Goal: Information Seeking & Learning: Learn about a topic

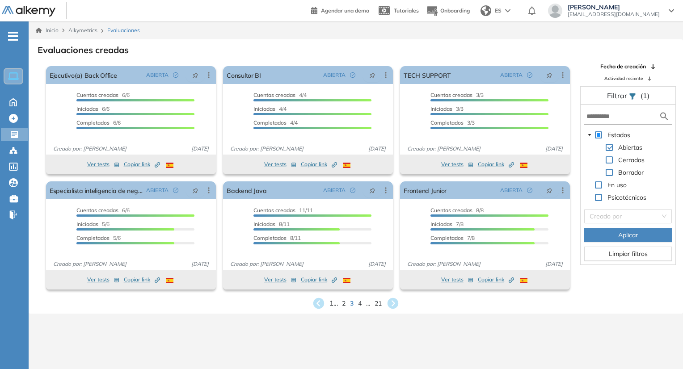
click at [331, 300] on span "1 ..." at bounding box center [333, 303] width 8 height 10
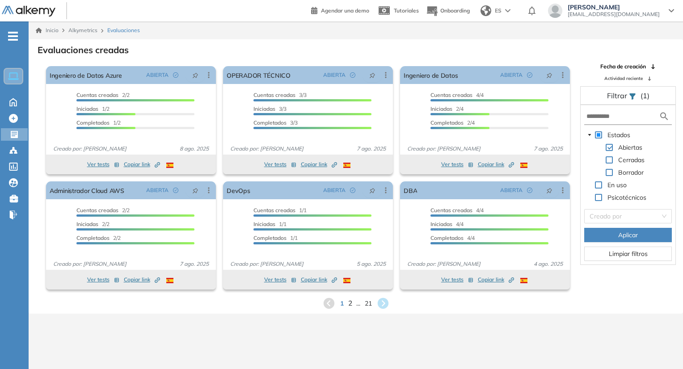
click at [348, 306] on span "2" at bounding box center [350, 303] width 4 height 10
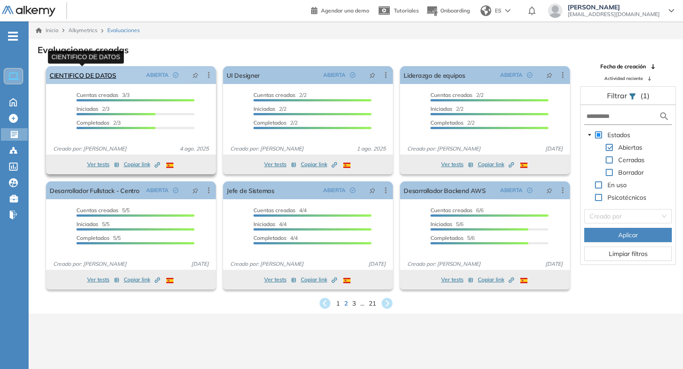
click at [98, 80] on link "CIENTIFICO DE DATOS" at bounding box center [83, 75] width 67 height 18
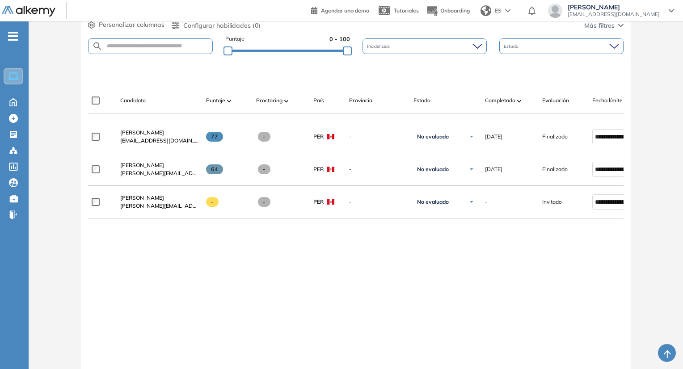
scroll to position [179, 0]
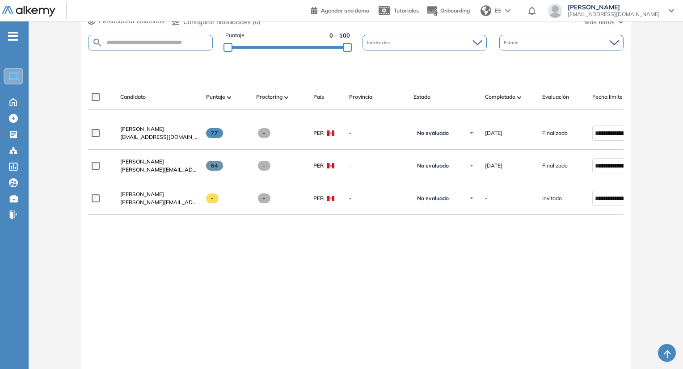
click at [147, 46] on form at bounding box center [150, 43] width 125 height 16
click at [46, 138] on span "Evaluaciones" at bounding box center [75, 137] width 75 height 10
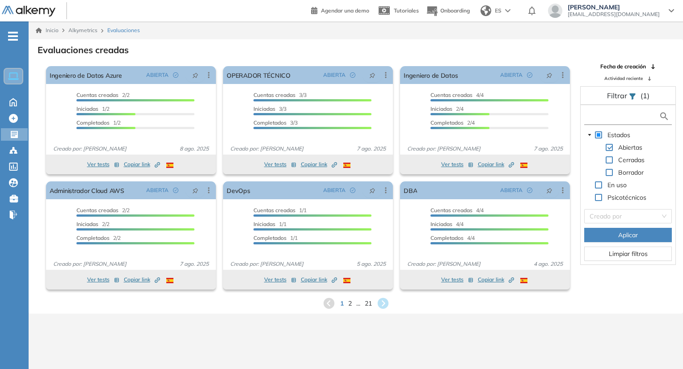
click at [610, 119] on input "text" at bounding box center [622, 116] width 72 height 9
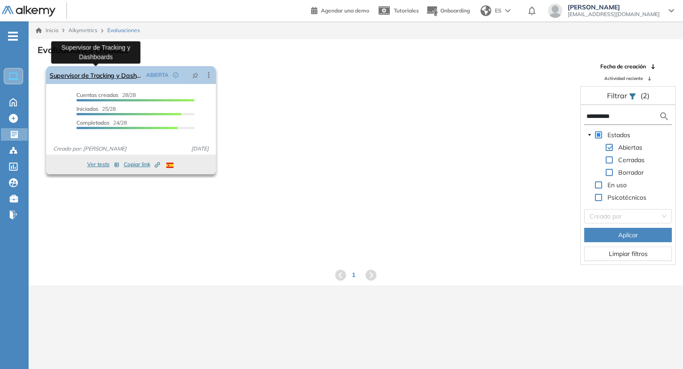
type input "**********"
click at [107, 79] on link "Supervisor de Tracking y Dashboards" at bounding box center [96, 75] width 93 height 18
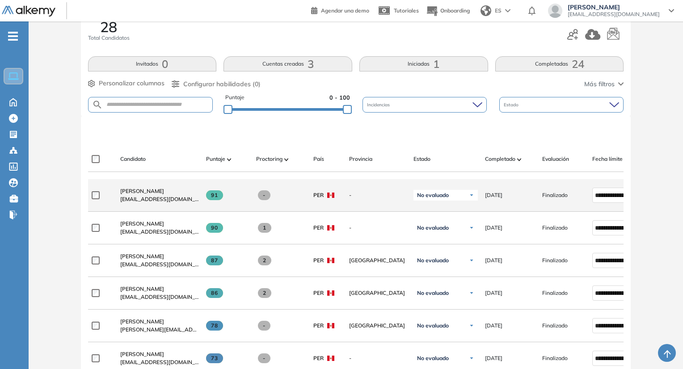
scroll to position [134, 0]
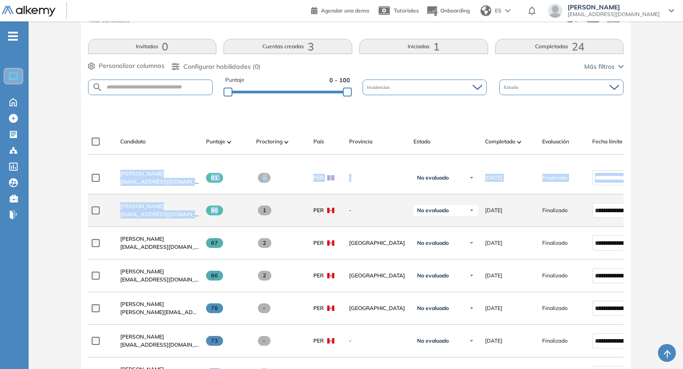
drag, startPoint x: 38, startPoint y: 172, endPoint x: 206, endPoint y: 219, distance: 174.0
click at [218, 220] on div "Evaluación : Supervisor de Tracking y Dashboards Abierta Ver evaluación Cerrar …" at bounding box center [355, 365] width 647 height 921
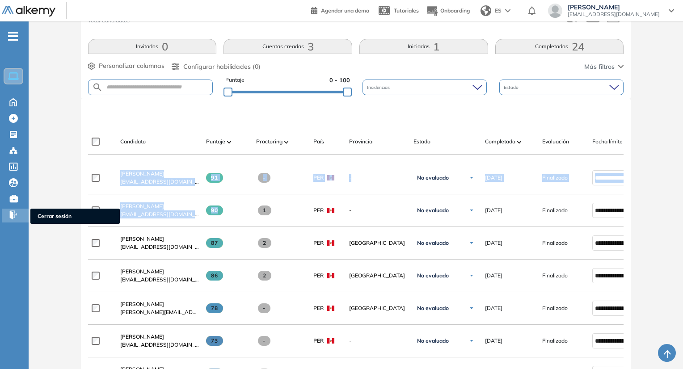
click at [28, 214] on div "Cerrar sesión Cerrar sesión" at bounding box center [15, 216] width 27 height 14
click at [55, 186] on div "Evaluación : Supervisor de Tracking y Dashboards Abierta Ver evaluación Cerrar …" at bounding box center [355, 365] width 647 height 921
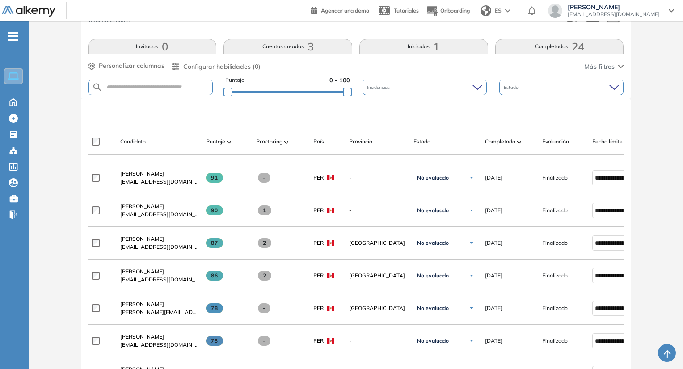
click at [65, 266] on div "Evaluación : Supervisor de Tracking y Dashboards Abierta Ver evaluación Cerrar …" at bounding box center [355, 365] width 647 height 921
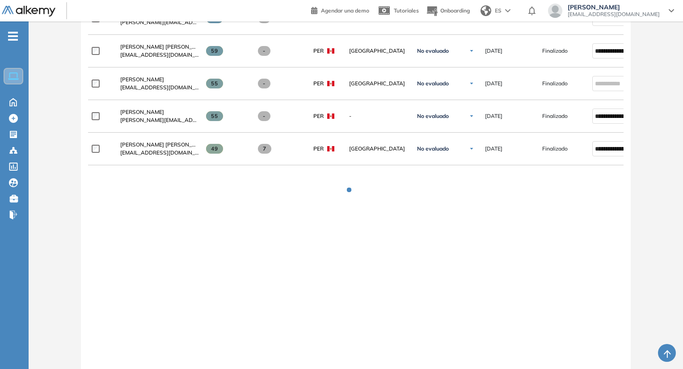
scroll to position [351, 0]
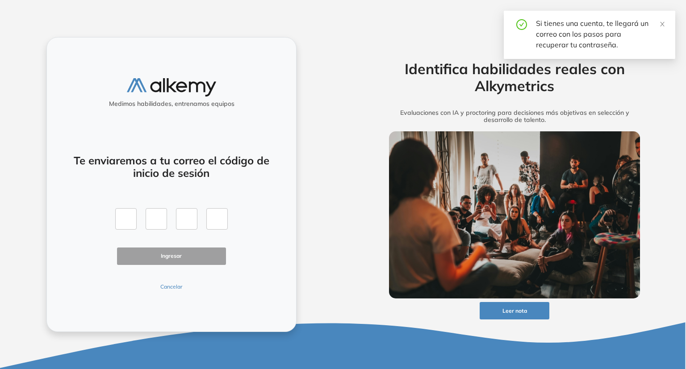
click at [178, 288] on button "Cancelar" at bounding box center [171, 287] width 109 height 8
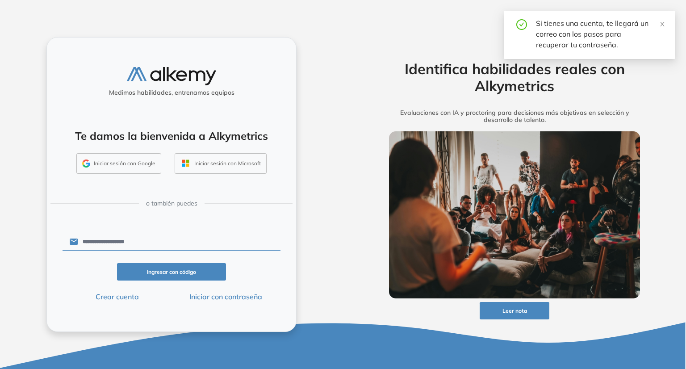
click at [207, 296] on button "Iniciar con contraseña" at bounding box center [226, 296] width 109 height 11
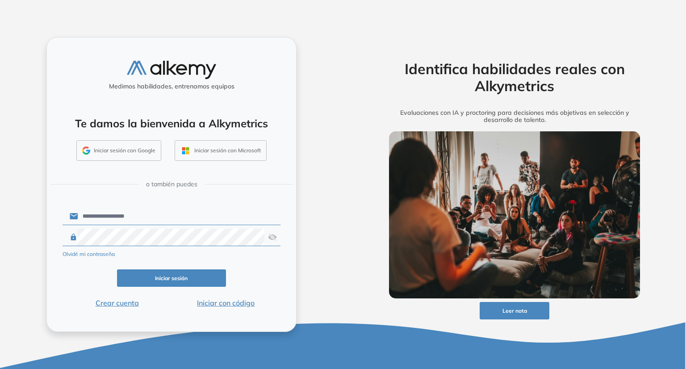
click at [158, 281] on button "Iniciar sesión" at bounding box center [171, 277] width 109 height 17
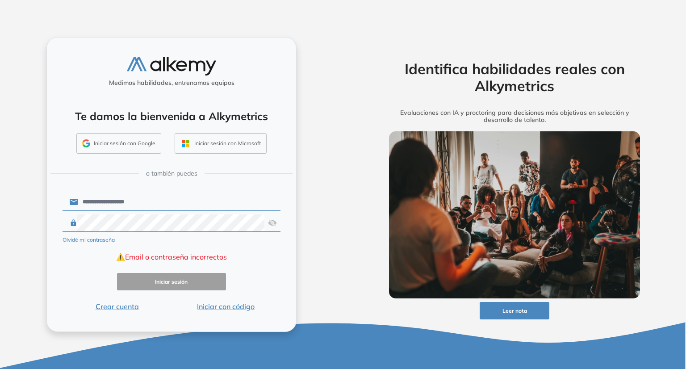
click at [160, 55] on div "**********" at bounding box center [171, 184] width 250 height 295
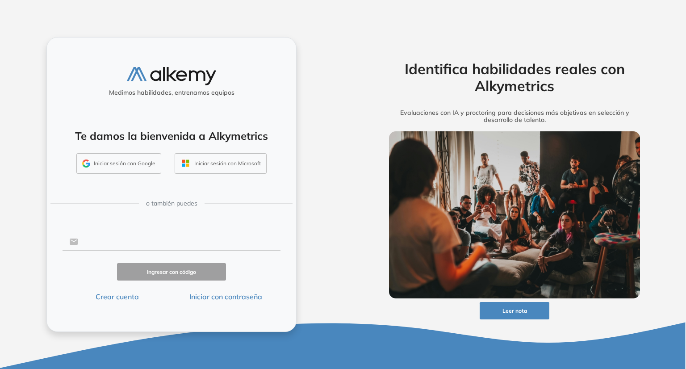
click at [118, 243] on input "text" at bounding box center [179, 241] width 202 height 17
click at [46, 278] on div "Medimos habilidades, entrenamos equipos Te damos la bienvenida a Alkymetrics In…" at bounding box center [171, 184] width 250 height 295
click at [222, 299] on button "Iniciar con contraseña" at bounding box center [226, 296] width 109 height 11
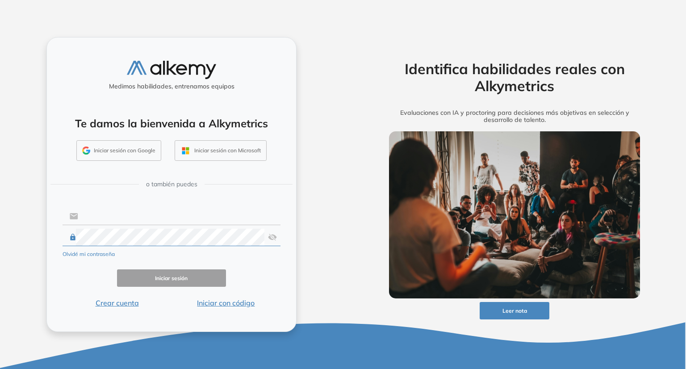
click at [107, 216] on input "text" at bounding box center [179, 216] width 202 height 17
click at [267, 237] on div at bounding box center [172, 237] width 218 height 17
click at [278, 235] on div at bounding box center [172, 237] width 218 height 17
click at [274, 237] on img at bounding box center [272, 237] width 9 height 17
click at [114, 217] on input "text" at bounding box center [179, 216] width 202 height 17
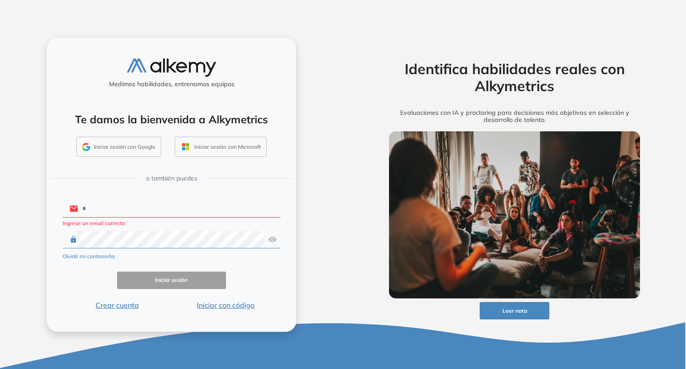
type input "**********"
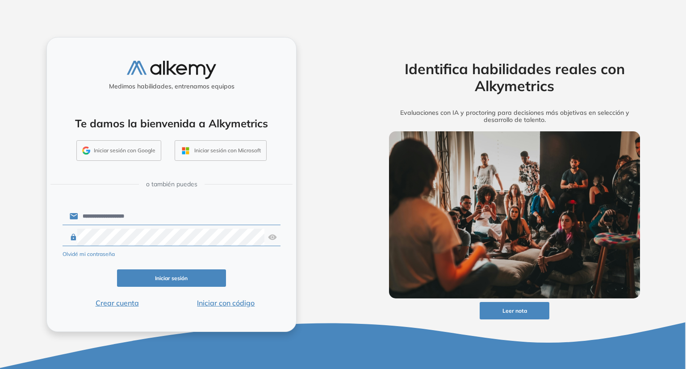
click at [179, 274] on button "Iniciar sesión" at bounding box center [171, 277] width 109 height 17
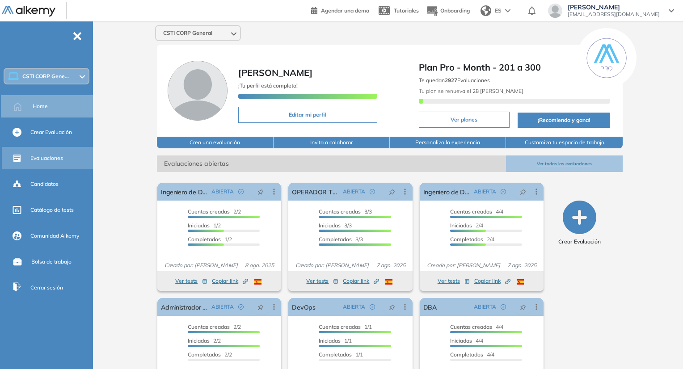
click at [48, 162] on div "Evaluaciones" at bounding box center [60, 158] width 61 height 15
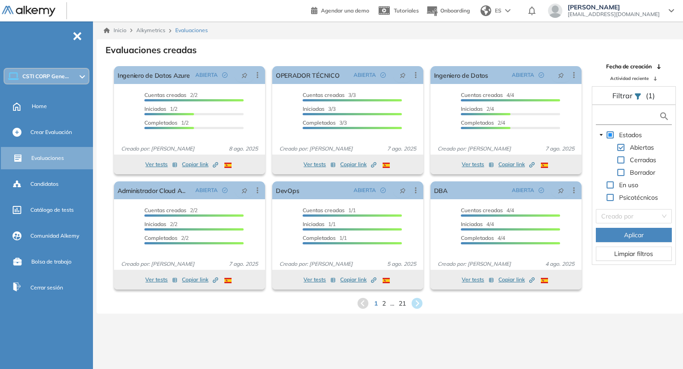
click at [620, 120] on input "text" at bounding box center [627, 116] width 61 height 9
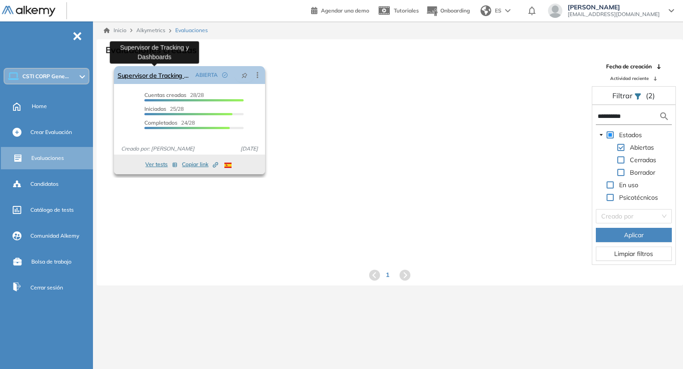
type input "**********"
click at [157, 76] on link "Supervisor de Tracking y Dashboards" at bounding box center [155, 75] width 74 height 18
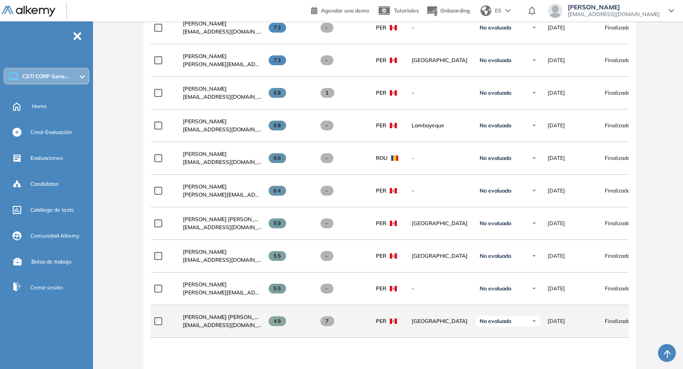
scroll to position [492, 0]
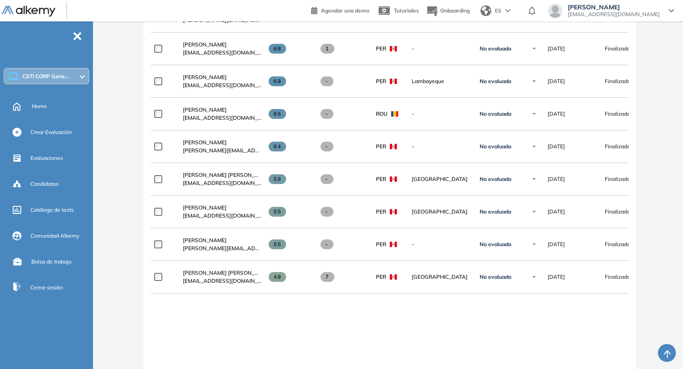
drag, startPoint x: 682, startPoint y: 317, endPoint x: 685, endPoint y: 347, distance: 30.1
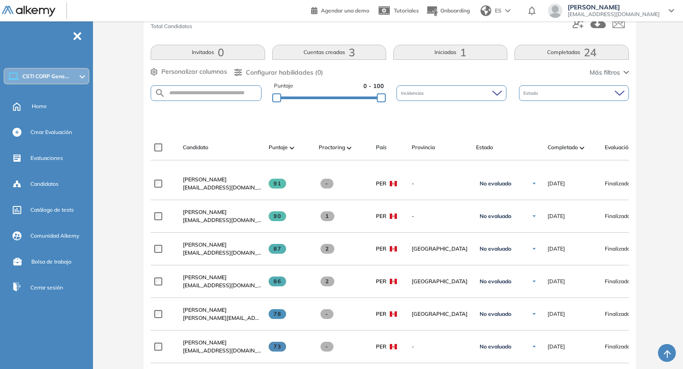
scroll to position [114, 0]
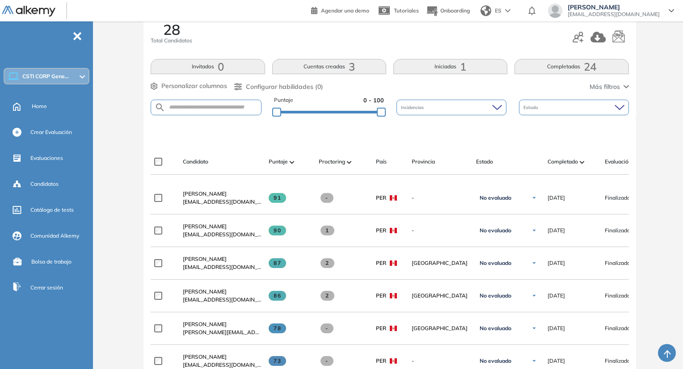
click at [343, 61] on button "Cuentas creadas 3" at bounding box center [329, 66] width 114 height 15
click at [331, 69] on button "Cuentas creadas 3" at bounding box center [329, 66] width 114 height 15
click at [339, 66] on button "Cuentas creadas 3" at bounding box center [329, 66] width 114 height 15
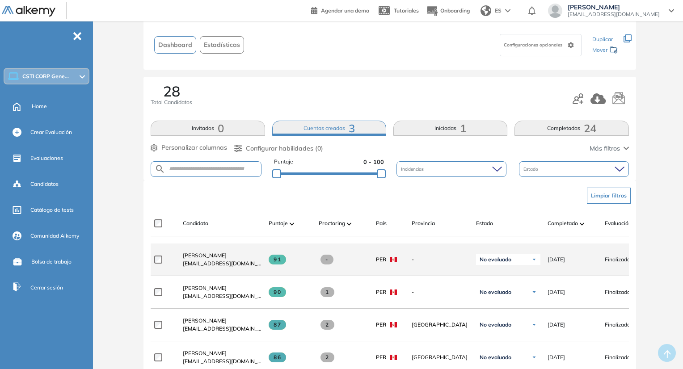
scroll to position [0, 0]
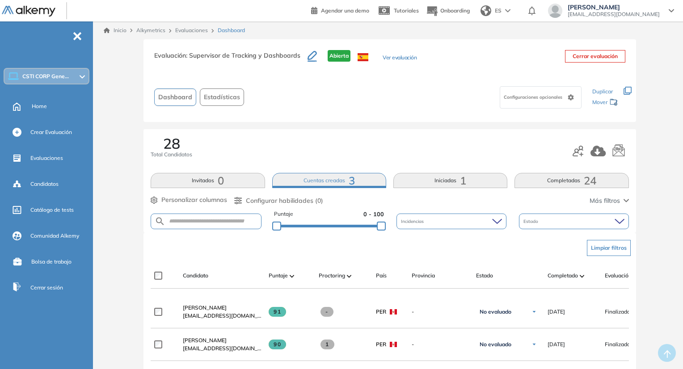
click at [471, 181] on button "Iniciadas 1" at bounding box center [450, 180] width 114 height 15
click at [558, 183] on button "Completadas 24" at bounding box center [571, 180] width 114 height 15
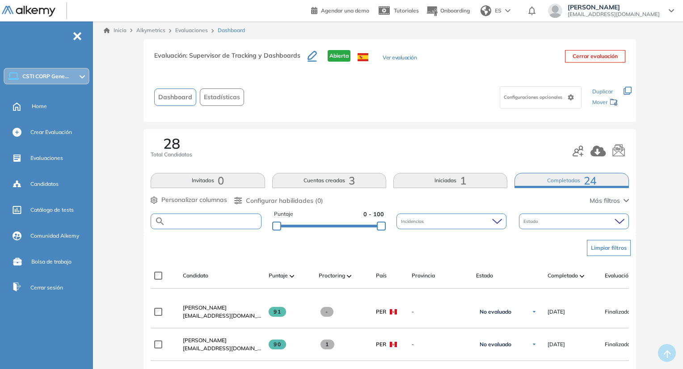
click at [195, 223] on input "text" at bounding box center [213, 221] width 96 height 7
type input "**********"
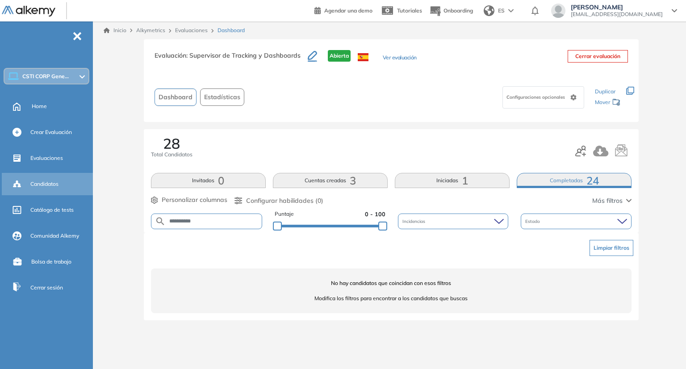
click at [50, 186] on span "Candidatos" at bounding box center [44, 184] width 28 height 8
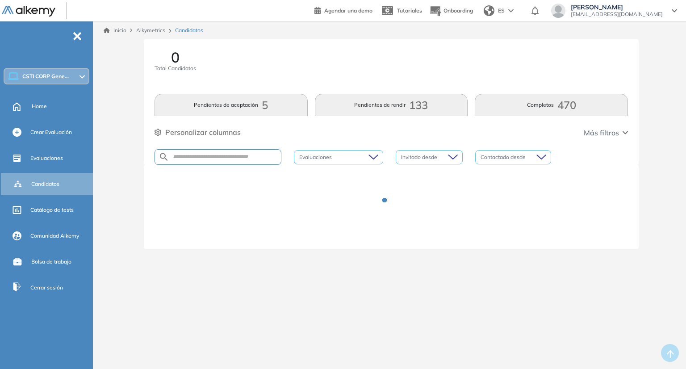
click at [196, 162] on div at bounding box center [218, 157] width 127 height 16
click at [196, 156] on input "text" at bounding box center [225, 157] width 112 height 7
type input "*"
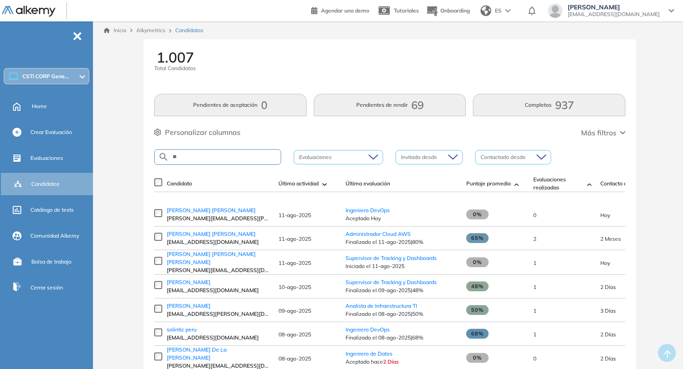
type input "*"
type input "**********"
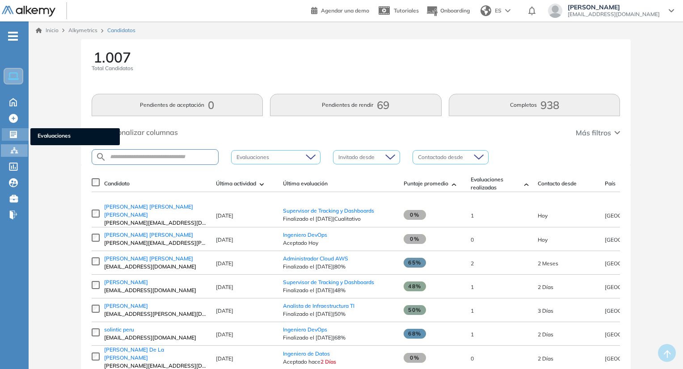
click at [48, 135] on span "Evaluaciones" at bounding box center [75, 137] width 75 height 10
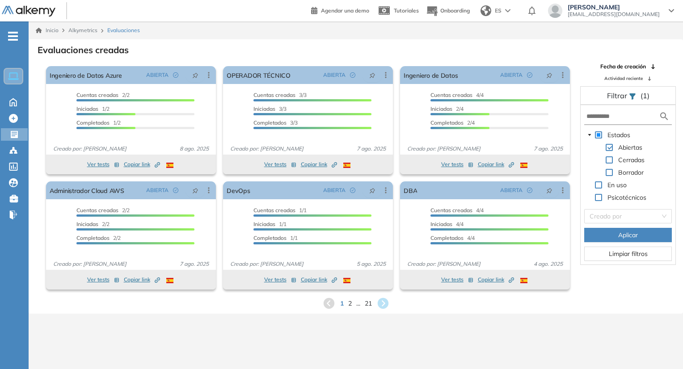
click at [604, 121] on form at bounding box center [628, 117] width 88 height 17
click at [604, 119] on input "text" at bounding box center [622, 116] width 72 height 9
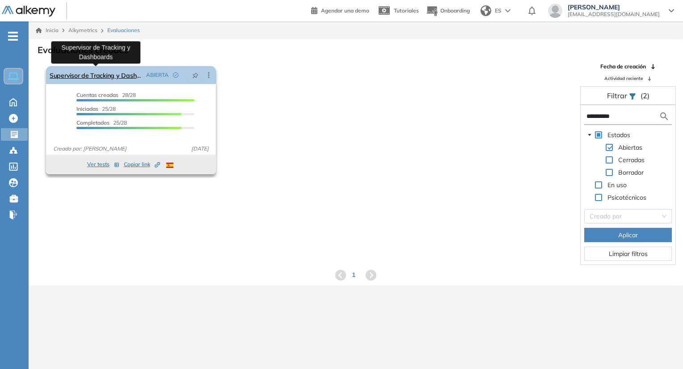
type input "**********"
click at [98, 79] on link "Supervisor de Tracking y Dashboards" at bounding box center [96, 75] width 93 height 18
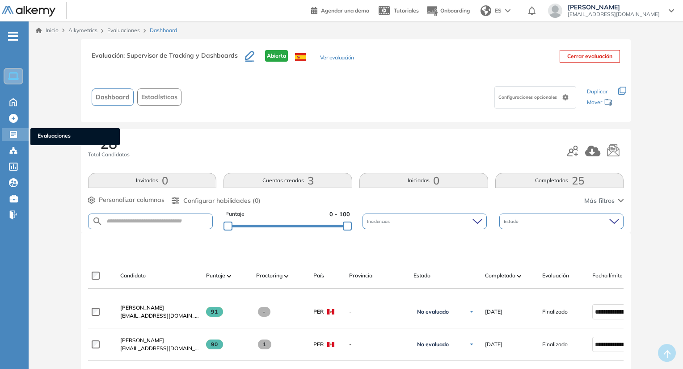
click at [58, 138] on span "Evaluaciones" at bounding box center [75, 137] width 75 height 10
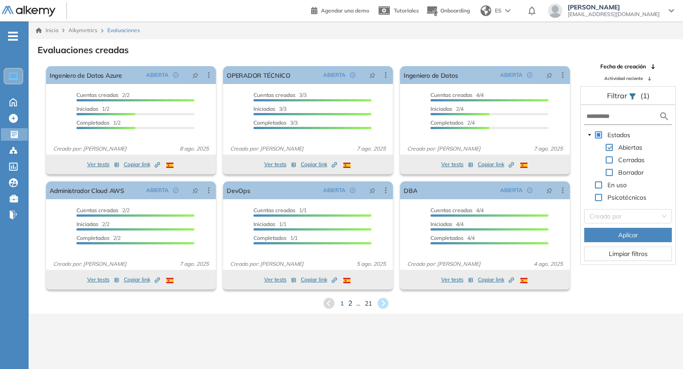
click at [349, 303] on span "2" at bounding box center [350, 303] width 4 height 10
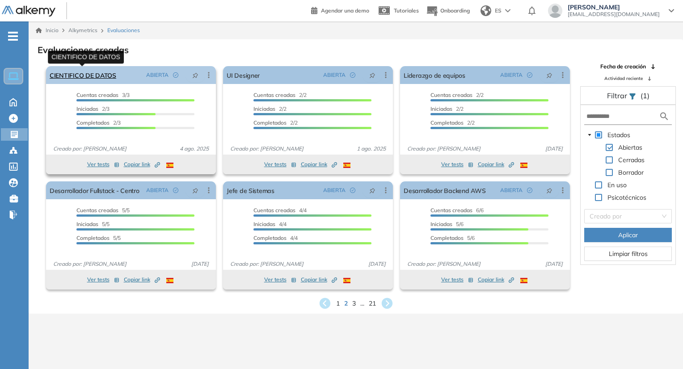
click at [79, 79] on link "CIENTIFICO DE DATOS" at bounding box center [83, 75] width 67 height 18
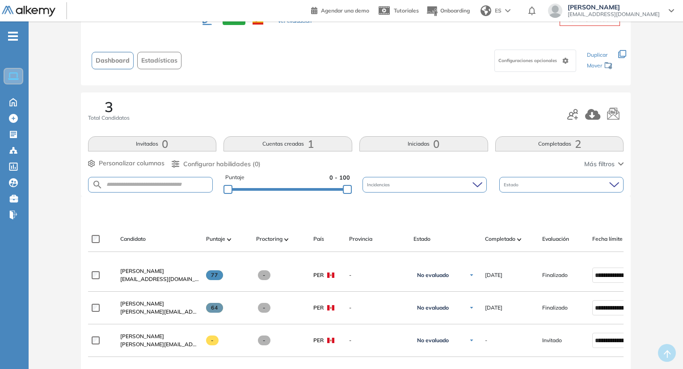
scroll to position [89, 0]
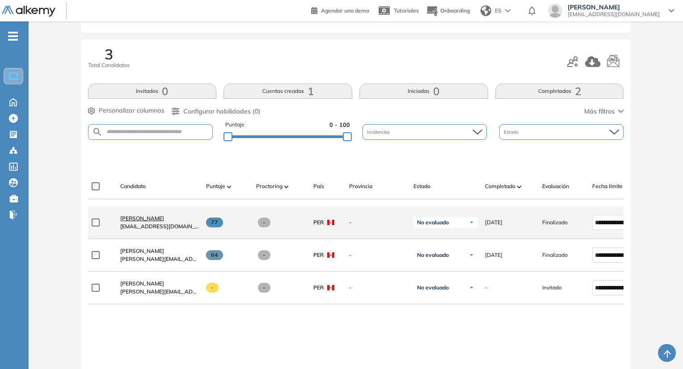
click at [136, 222] on span "[PERSON_NAME]" at bounding box center [142, 218] width 44 height 7
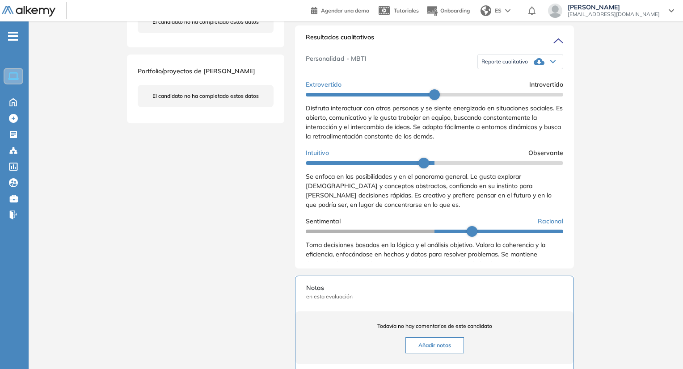
scroll to position [273, 0]
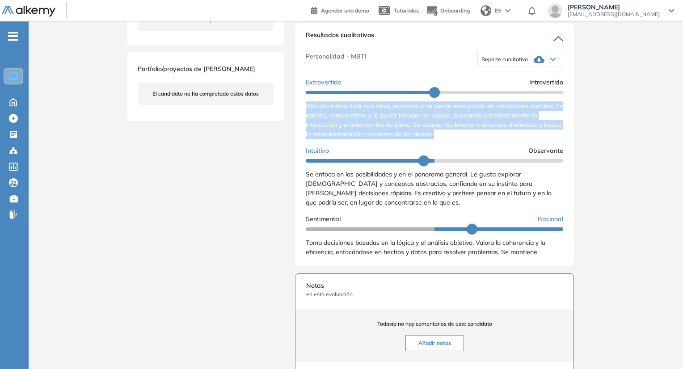
drag, startPoint x: 306, startPoint y: 114, endPoint x: 454, endPoint y: 149, distance: 152.7
click at [454, 149] on div "Extrovertido Introvertido Disfruta interactuar con otras personas y se siente e…" at bounding box center [434, 240] width 257 height 332
copy span "Disfruta interactuar con otras personas y se siente energizado en situaciones s…"
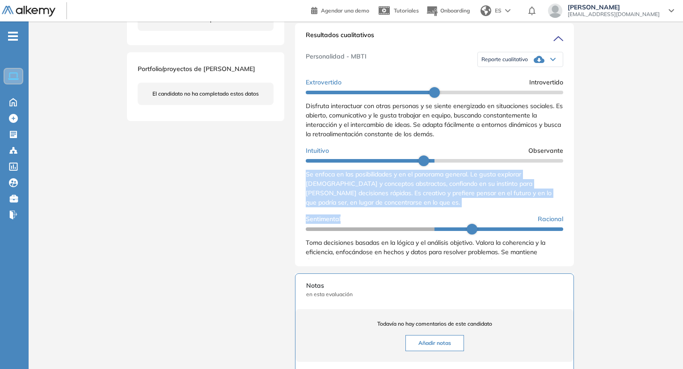
drag, startPoint x: 306, startPoint y: 185, endPoint x: 383, endPoint y: 220, distance: 84.4
click at [383, 220] on div "Extrovertido Introvertido Disfruta interactuar con otras personas y se siente e…" at bounding box center [434, 240] width 257 height 332
click at [383, 207] on div "Se enfoca en las posibilidades y en el panorama general. Le gusta explorar nuev…" at bounding box center [434, 189] width 257 height 38
drag, startPoint x: 304, startPoint y: 184, endPoint x: 388, endPoint y: 212, distance: 89.2
click at [388, 212] on div "Resultados cualitativos Personalidad - MBTI Reporte cualitativo Reporte con Afi…" at bounding box center [434, 144] width 279 height 243
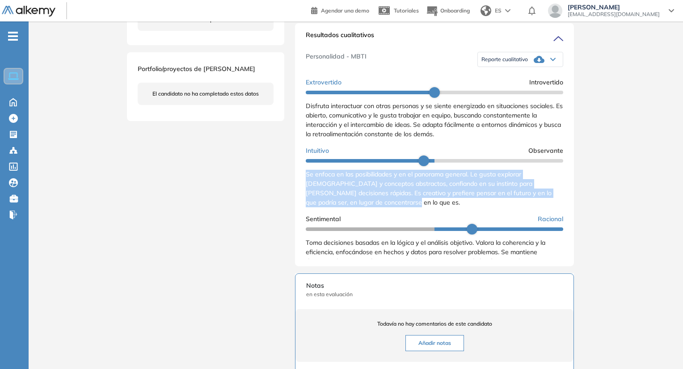
copy span "Se enfoca en las posibilidades y en el panorama general. Le gusta explorar nuev…"
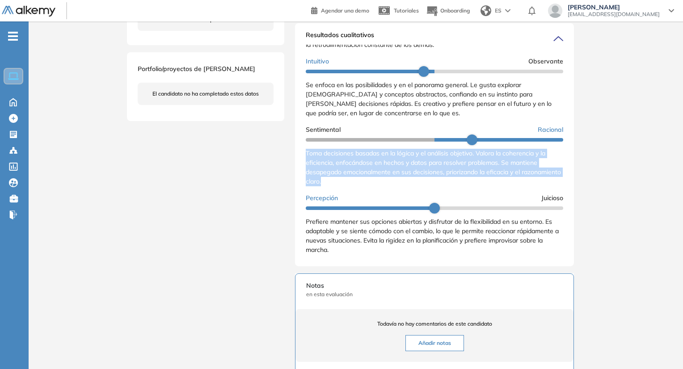
drag, startPoint x: 307, startPoint y: 161, endPoint x: 362, endPoint y: 189, distance: 62.0
click at [362, 185] on span "Toma decisiones basadas en la lógica y el análisis objetivo. Valora la coherenc…" at bounding box center [433, 167] width 255 height 36
copy span "Toma decisiones basadas en la lógica y el análisis objetivo. Valora la coherenc…"
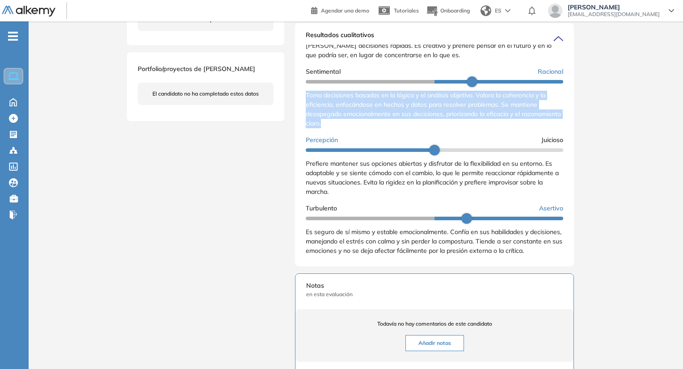
scroll to position [156, 0]
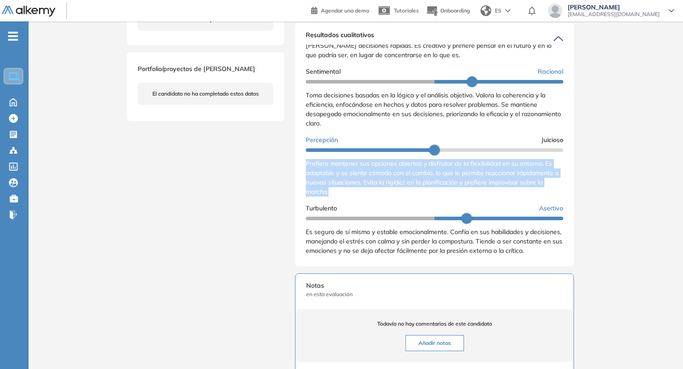
drag, startPoint x: 304, startPoint y: 161, endPoint x: 341, endPoint y: 193, distance: 48.5
click at [341, 193] on div "Resultados cualitativos Personalidad - MBTI Reporte cualitativo Reporte con Afi…" at bounding box center [434, 144] width 279 height 243
copy span "Prefiere mantener sus opciones abiertas y disfrutar de la flexibilidad en su en…"
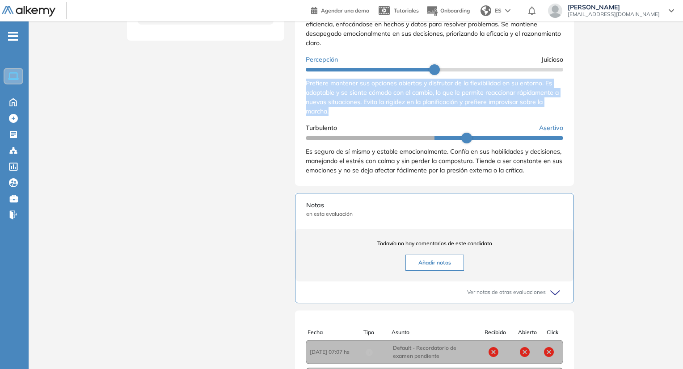
scroll to position [362, 0]
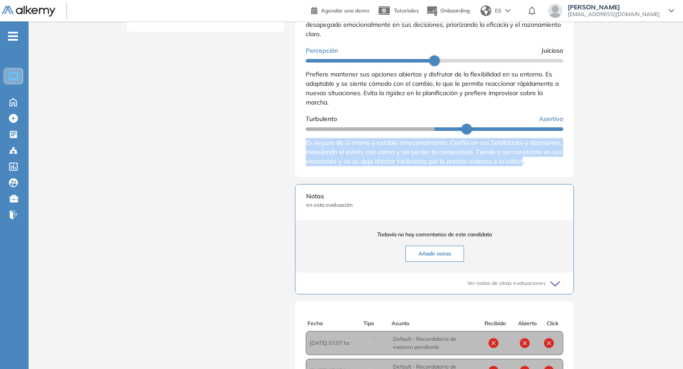
drag, startPoint x: 307, startPoint y: 142, endPoint x: 321, endPoint y: 170, distance: 32.0
click at [321, 165] on span "Es seguro de sí mismo y estable emocionalmente. Confía en sus habilidades y dec…" at bounding box center [434, 152] width 256 height 27
copy span "Es seguro de sí mismo y estable emocionalmente. Confía en sus habilidades y dec…"
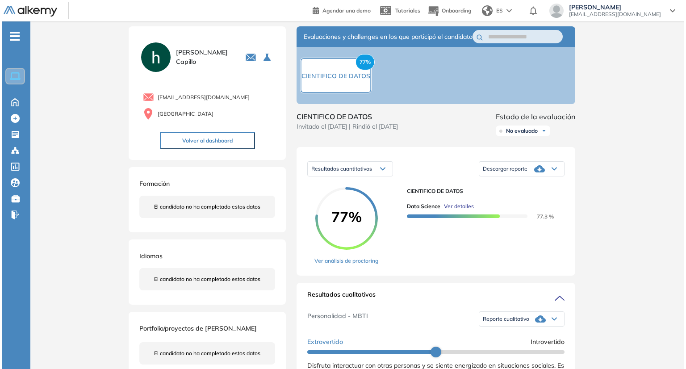
scroll to position [0, 0]
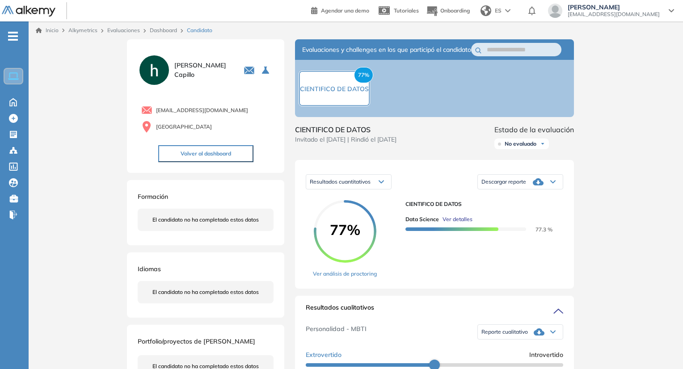
click at [454, 223] on span "Ver detalles" at bounding box center [457, 219] width 30 height 8
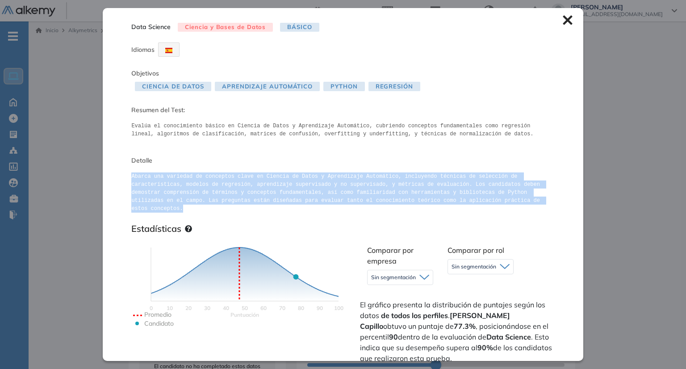
drag, startPoint x: 130, startPoint y: 176, endPoint x: 447, endPoint y: 207, distance: 318.8
click at [447, 207] on div "Data Science Ciencia y Bases de Datos Básico Idiomas Objetivos Ciencia de Datos…" at bounding box center [343, 184] width 480 height 353
copy pre "Abarca una variedad de conceptos clave en Ciencia de Datos y Aprendizaje Automá…"
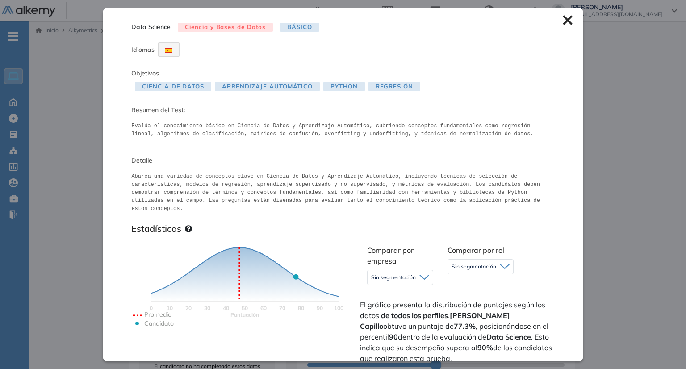
click at [552, 308] on div "Data Science Ciencia y Bases de Datos Básico Idiomas Objetivos Ciencia de Datos…" at bounding box center [343, 184] width 480 height 353
click at [559, 27] on div "Data Science Ciencia y Bases de Datos Básico Idiomas Objetivos Ciencia de Datos…" at bounding box center [343, 184] width 480 height 353
click at [563, 24] on icon at bounding box center [568, 20] width 10 height 10
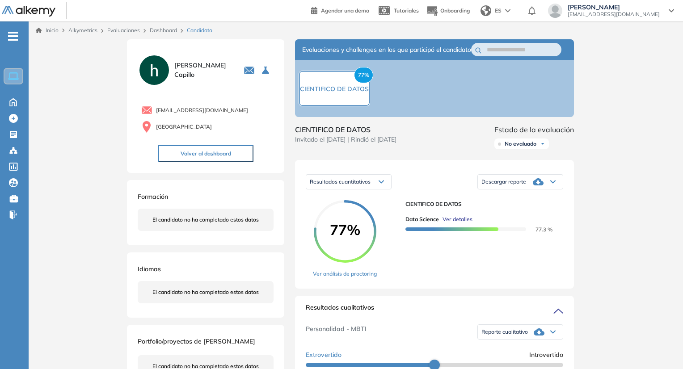
click at [152, 32] on link "Dashboard" at bounding box center [163, 30] width 27 height 7
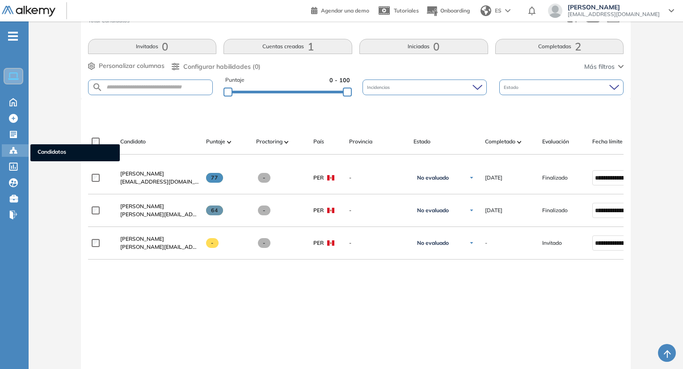
click at [42, 152] on span "Candidatos" at bounding box center [75, 153] width 75 height 10
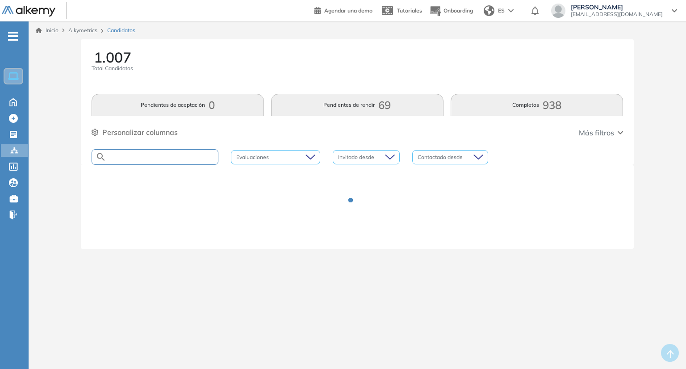
click at [150, 156] on input "text" at bounding box center [162, 157] width 112 height 7
type input "**********"
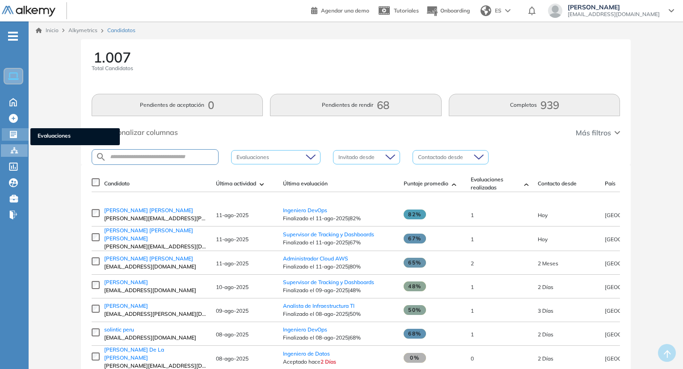
click at [66, 133] on span "Evaluaciones" at bounding box center [75, 137] width 75 height 10
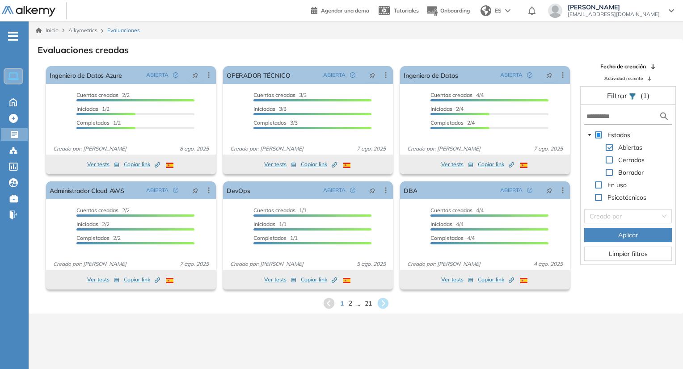
click at [348, 305] on span "2" at bounding box center [350, 303] width 4 height 10
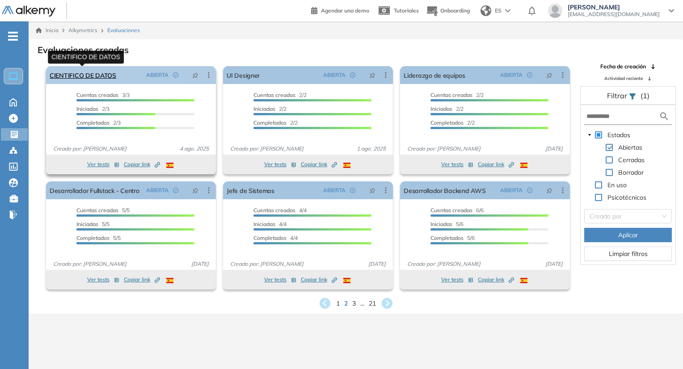
click at [93, 74] on link "CIENTIFICO DE DATOS" at bounding box center [83, 75] width 67 height 18
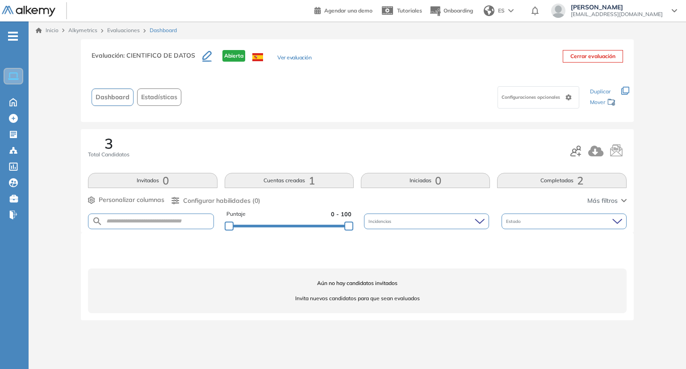
click at [118, 154] on span "Total Candidatos" at bounding box center [109, 155] width 42 height 8
click at [110, 147] on span "3" at bounding box center [109, 143] width 8 height 14
click at [49, 134] on span "Evaluaciones" at bounding box center [75, 137] width 75 height 10
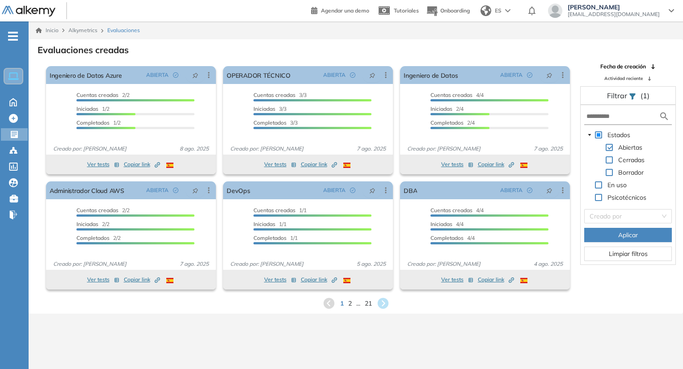
click at [347, 303] on div "1 2 ... 21" at bounding box center [356, 303] width 640 height 13
click at [350, 305] on span "2" at bounding box center [350, 303] width 4 height 10
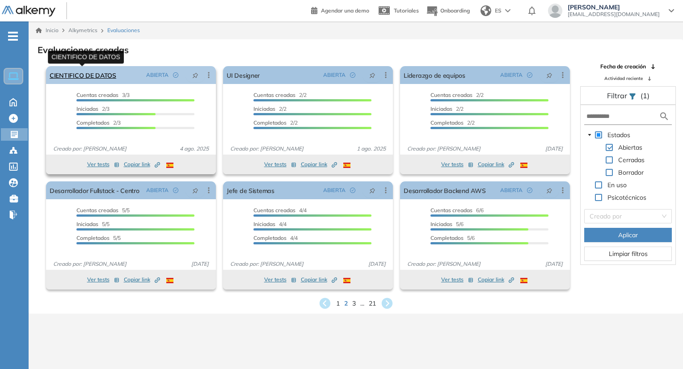
click at [101, 76] on link "CIENTIFICO DE DATOS" at bounding box center [83, 75] width 67 height 18
